Goal: Task Accomplishment & Management: Manage account settings

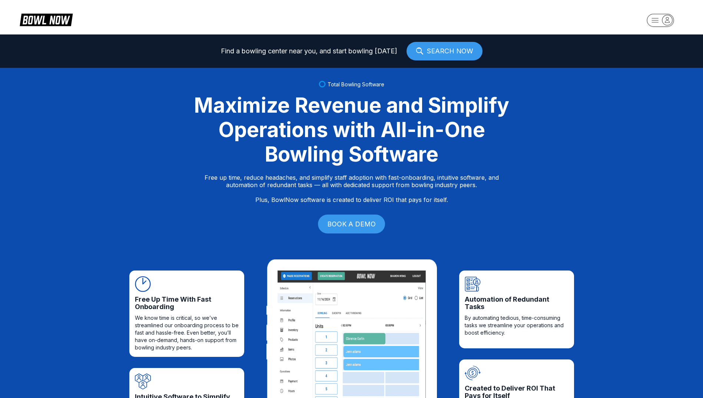
click at [658, 24] on rect "button" at bounding box center [660, 20] width 27 height 13
click at [658, 60] on div "Center Sign In" at bounding box center [661, 58] width 52 height 13
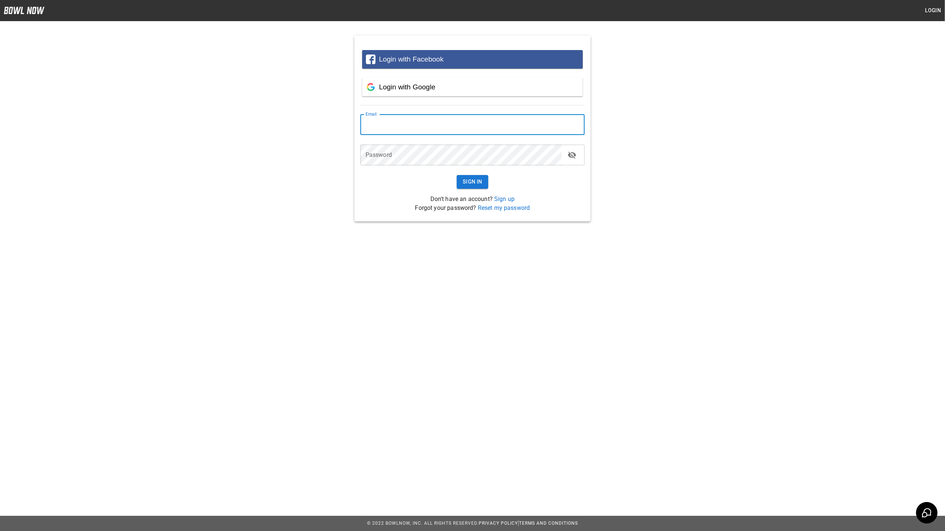
click at [396, 125] on input "email" at bounding box center [472, 124] width 224 height 21
type input "**********"
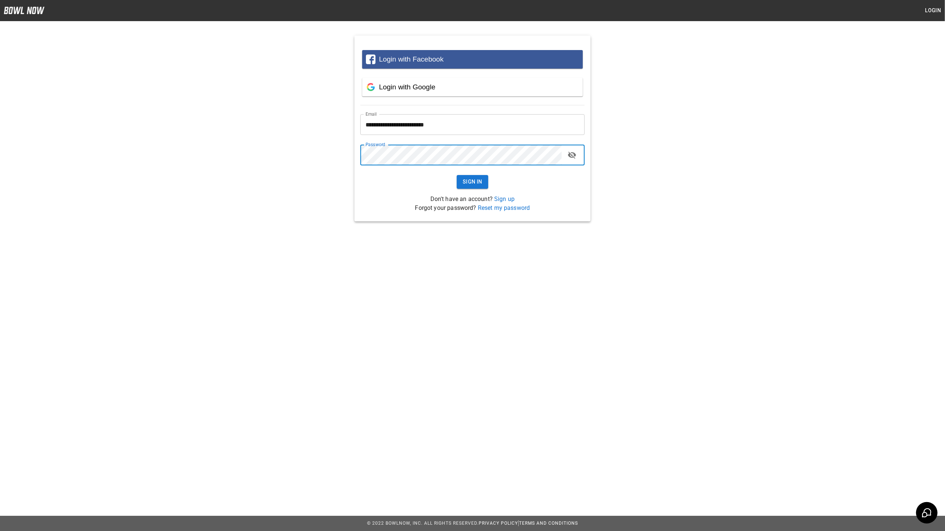
click at [457, 175] on button "Sign In" at bounding box center [472, 182] width 31 height 14
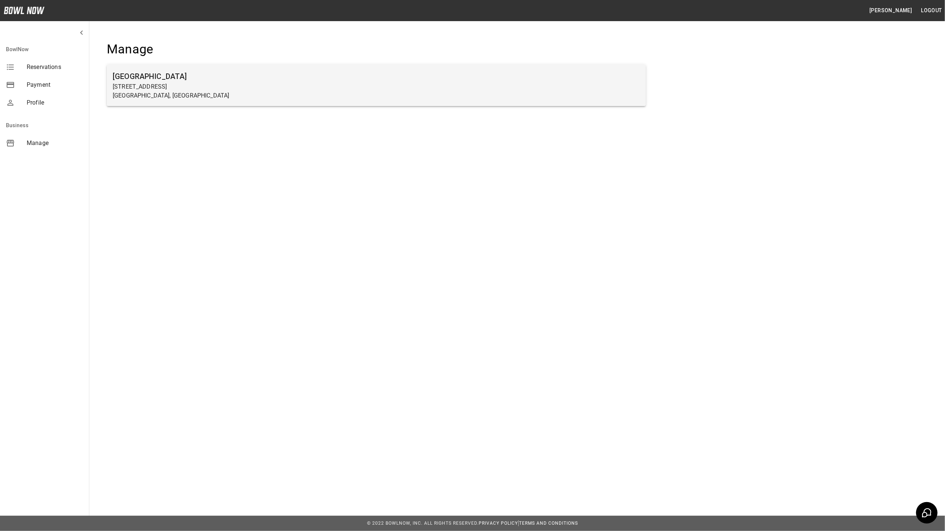
click at [142, 82] on p "[STREET_ADDRESS]" at bounding box center [376, 86] width 527 height 9
